Goal: Check status: Check status

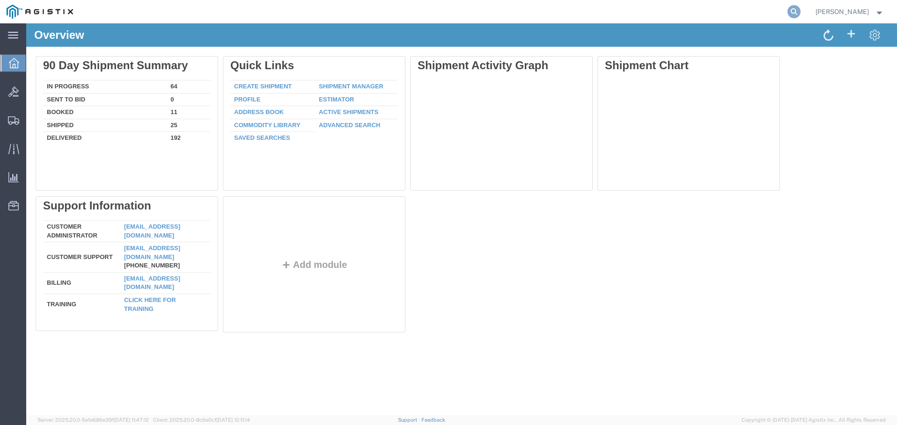
click at [800, 8] on icon at bounding box center [793, 11] width 13 height 13
click at [742, 9] on input "search" at bounding box center [645, 11] width 285 height 22
type input "56433060"
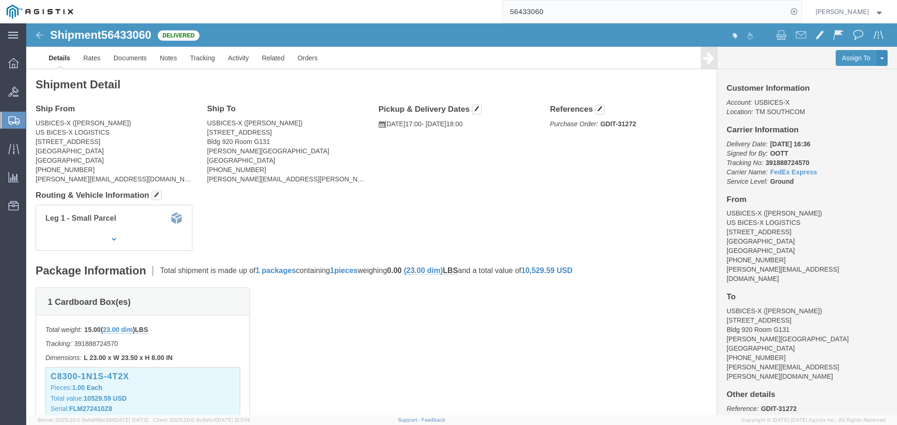
scroll to position [47, 0]
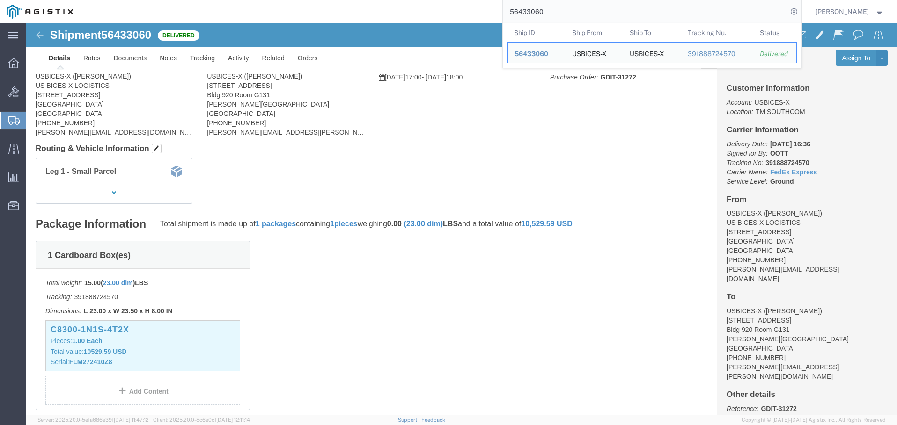
click at [661, 15] on input "56433060" at bounding box center [645, 11] width 285 height 22
click at [592, 12] on input "56433060" at bounding box center [645, 11] width 285 height 22
click at [568, 13] on input "56433060" at bounding box center [645, 11] width 285 height 22
click at [566, 12] on input "56433060" at bounding box center [645, 11] width 285 height 22
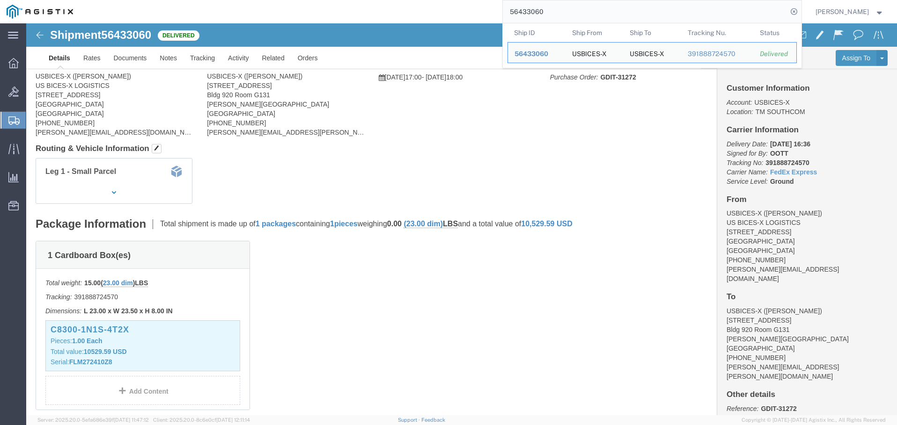
click at [565, 8] on input "56433060" at bounding box center [645, 11] width 285 height 22
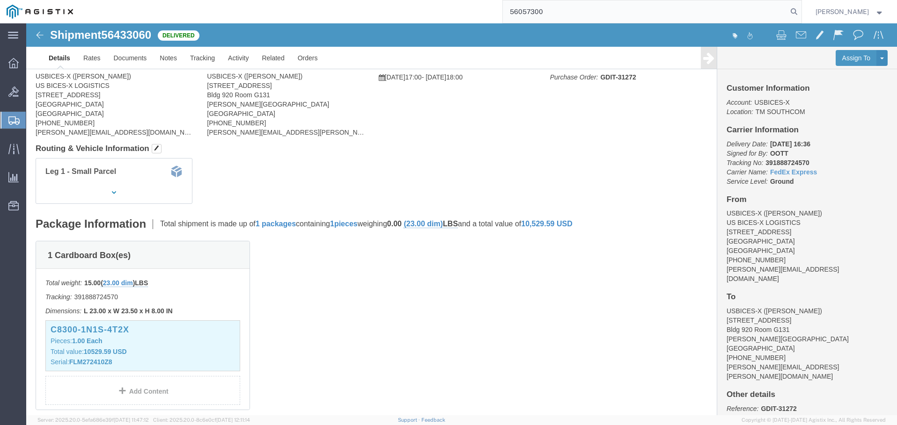
type input "56057300"
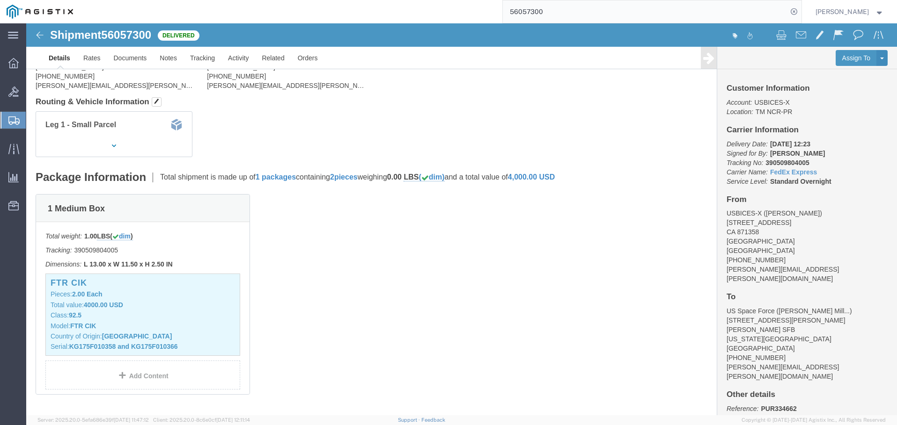
scroll to position [62, 0]
